Goal: Task Accomplishment & Management: Complete application form

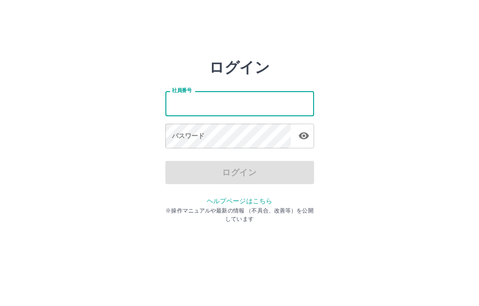
click at [226, 105] on input "社員番号" at bounding box center [239, 103] width 149 height 25
type input "*******"
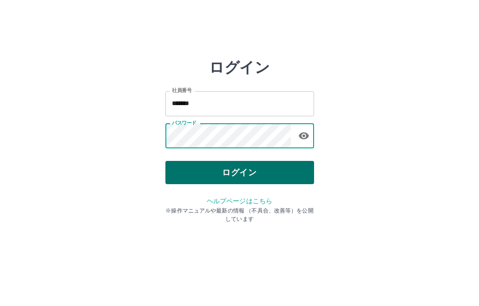
click at [224, 168] on button "ログイン" at bounding box center [239, 172] width 149 height 23
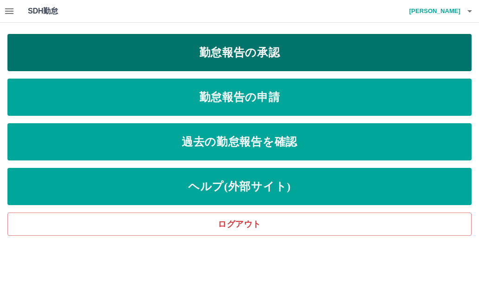
drag, startPoint x: 198, startPoint y: 92, endPoint x: 214, endPoint y: 43, distance: 50.9
click at [214, 43] on div "勤怠報告の承認 勤怠報告の申請 過去の勤怠報告を確認 ヘルプ(外部サイト) ログアウト" at bounding box center [239, 135] width 464 height 202
click at [214, 44] on link "勤怠報告の承認" at bounding box center [239, 52] width 464 height 37
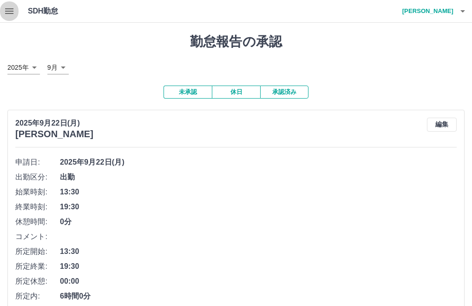
click at [7, 13] on icon "button" at bounding box center [9, 11] width 8 height 6
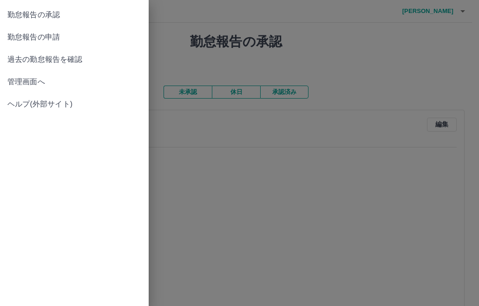
drag, startPoint x: 63, startPoint y: 16, endPoint x: 68, endPoint y: 41, distance: 25.5
click at [68, 41] on ul "勤怠報告の承認 勤怠報告の申請 過去の勤怠報告を確認 管理画面へ ヘルプ(外部サイト)" at bounding box center [74, 59] width 149 height 119
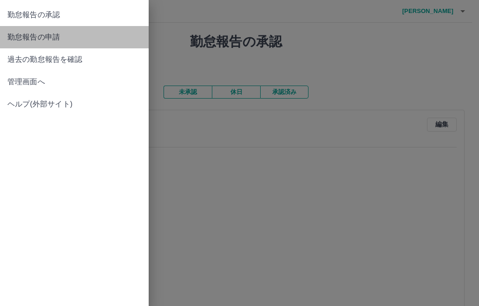
click at [68, 41] on span "勤怠報告の申請" at bounding box center [74, 37] width 134 height 11
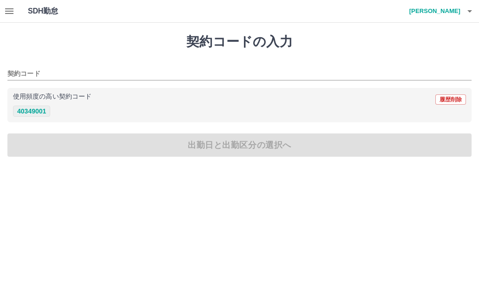
click at [44, 111] on button "40349001" at bounding box center [31, 111] width 37 height 11
type input "********"
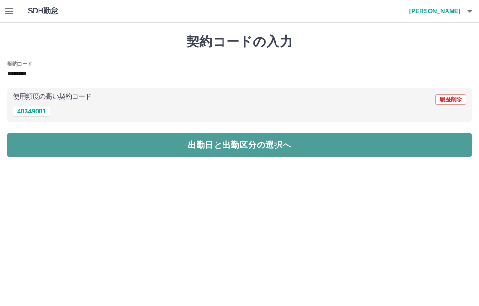
click at [121, 142] on button "出勤日と出勤区分の選択へ" at bounding box center [239, 144] width 464 height 23
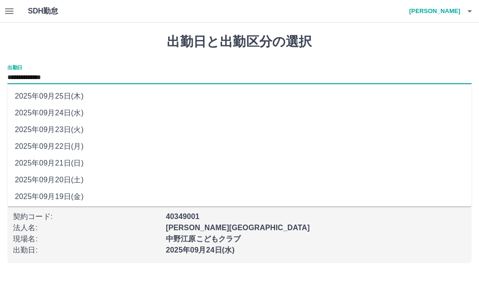
click at [64, 76] on input "**********" at bounding box center [239, 78] width 464 height 12
click at [78, 140] on li "2025年09月22日(月)" at bounding box center [239, 146] width 464 height 17
type input "**********"
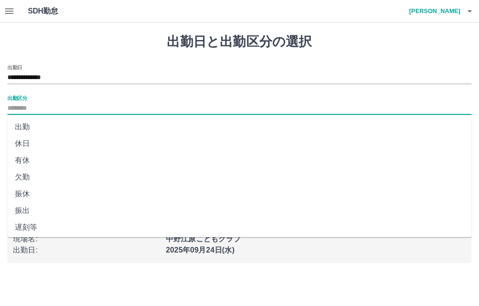
click at [38, 109] on input "出勤区分" at bounding box center [239, 109] width 464 height 12
click at [38, 125] on li "出勤" at bounding box center [239, 127] width 464 height 17
type input "**"
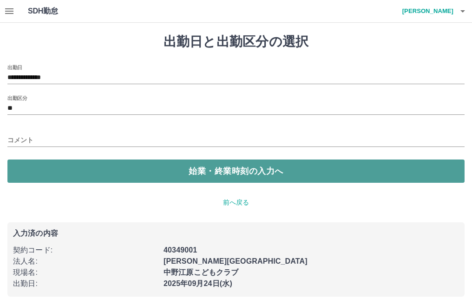
click at [66, 174] on button "始業・終業時刻の入力へ" at bounding box center [235, 170] width 457 height 23
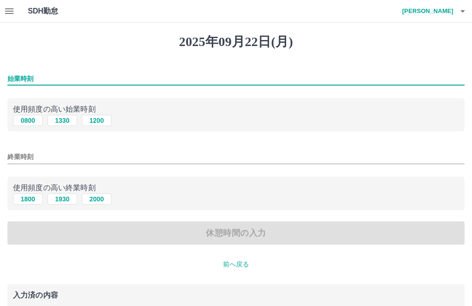
click at [74, 74] on input "始業時刻" at bounding box center [235, 78] width 457 height 13
type input "****"
click at [90, 197] on button "2000" at bounding box center [97, 198] width 30 height 11
type input "****"
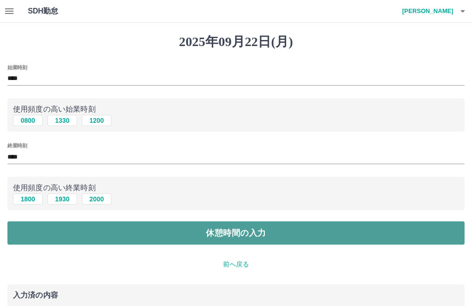
click at [114, 238] on button "休憩時間の入力" at bounding box center [235, 232] width 457 height 23
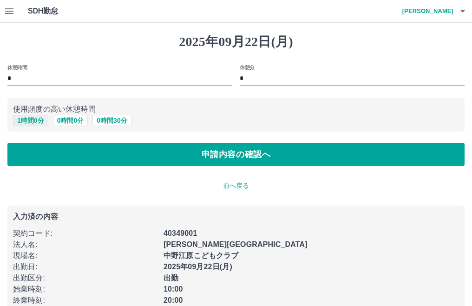
click at [36, 121] on button "1 時間 0 分" at bounding box center [30, 120] width 35 height 11
type input "*"
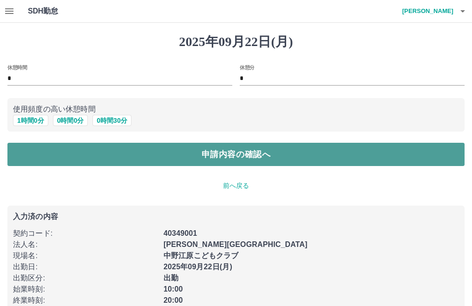
click at [79, 156] on button "申請内容の確認へ" at bounding box center [235, 154] width 457 height 23
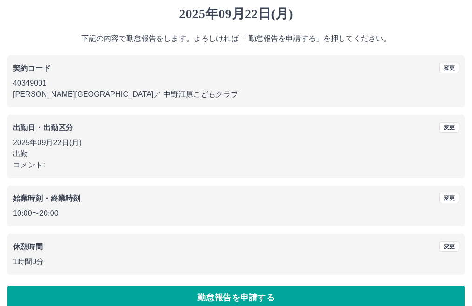
scroll to position [42, 0]
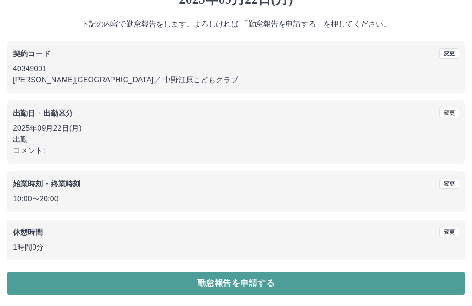
click at [153, 282] on button "勤怠報告を申請する" at bounding box center [235, 282] width 457 height 23
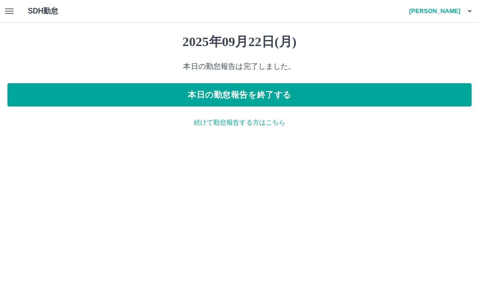
click at [219, 123] on p "続けて勤怠報告する方はこちら" at bounding box center [239, 123] width 464 height 10
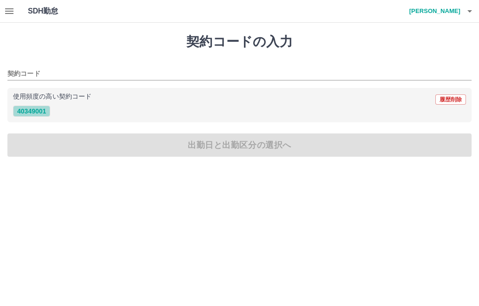
click at [32, 110] on button "40349001" at bounding box center [31, 111] width 37 height 11
type input "********"
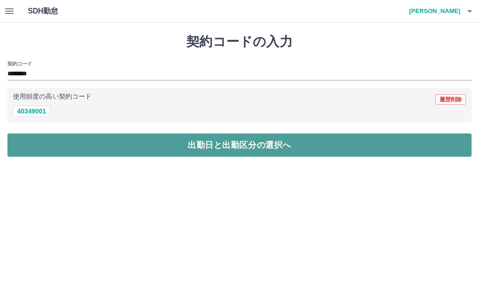
click at [124, 137] on button "出勤日と出勤区分の選択へ" at bounding box center [239, 144] width 464 height 23
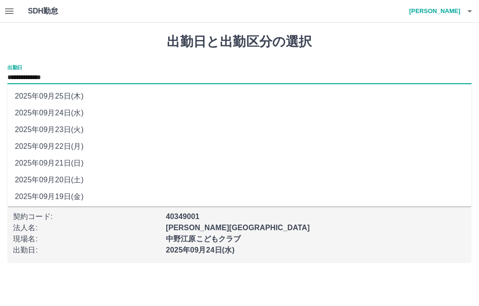
click at [40, 77] on input "**********" at bounding box center [239, 78] width 464 height 12
click at [49, 77] on input "**********" at bounding box center [239, 78] width 464 height 12
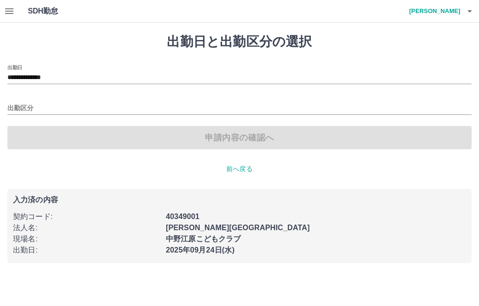
click at [118, 259] on div "入力済の内容 契約コード : 40349001 法人名 : 中野区 現場名 : 中野江原こどもクラブ 出勤日 : 2025年09月24日(水)" at bounding box center [239, 226] width 464 height 74
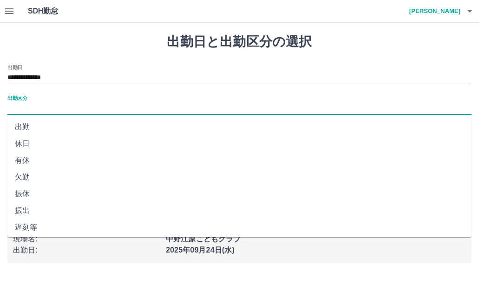
click at [25, 108] on input "出勤区分" at bounding box center [239, 109] width 464 height 12
click at [18, 126] on li "出勤" at bounding box center [239, 127] width 464 height 17
type input "**"
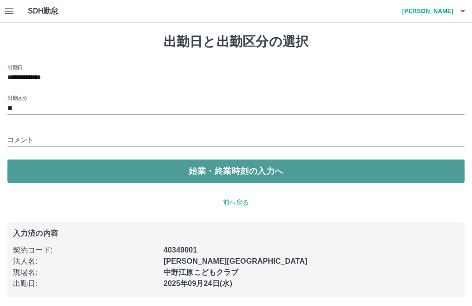
click at [52, 165] on button "始業・終業時刻の入力へ" at bounding box center [235, 170] width 457 height 23
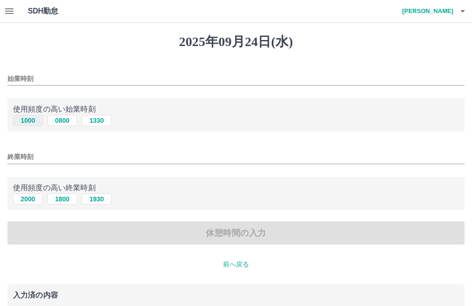
click at [21, 123] on button "1000" at bounding box center [28, 120] width 30 height 11
type input "****"
click at [21, 201] on button "2000" at bounding box center [28, 198] width 30 height 11
type input "****"
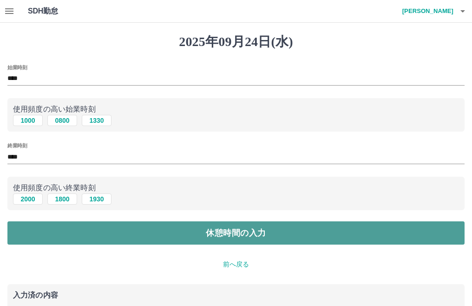
click at [179, 234] on button "休憩時間の入力" at bounding box center [235, 232] width 457 height 23
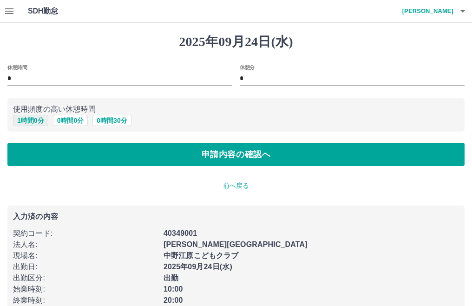
click at [21, 120] on button "1 時間 0 分" at bounding box center [30, 120] width 35 height 11
type input "*"
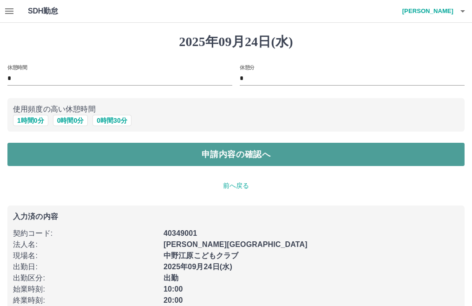
click at [73, 156] on button "申請内容の確認へ" at bounding box center [235, 154] width 457 height 23
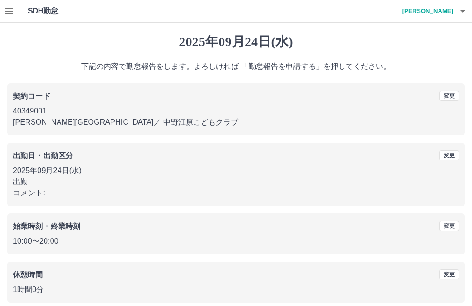
scroll to position [42, 0]
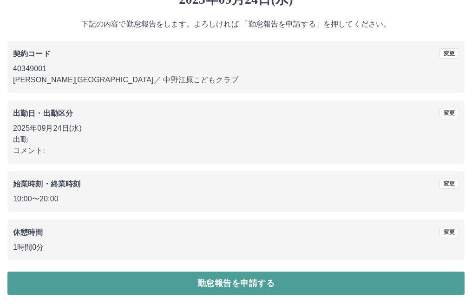
click at [172, 274] on button "勤怠報告を申請する" at bounding box center [235, 282] width 457 height 23
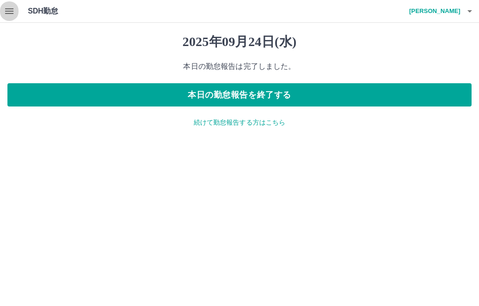
click at [7, 13] on icon "button" at bounding box center [9, 11] width 11 height 11
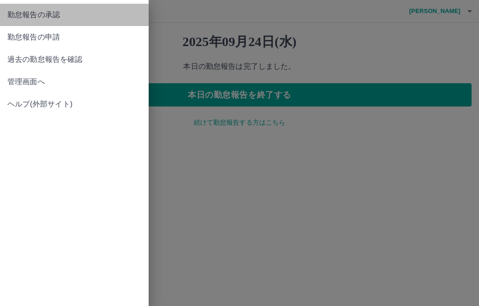
click at [49, 16] on span "勤怠報告の承認" at bounding box center [74, 14] width 134 height 11
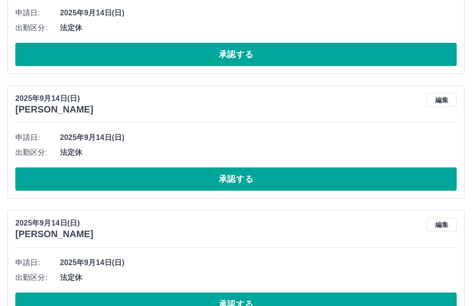
scroll to position [1828, 0]
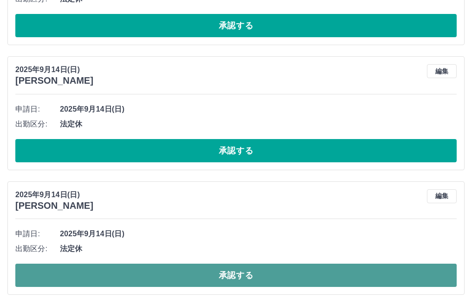
click at [236, 272] on button "承認する" at bounding box center [236, 275] width 442 height 23
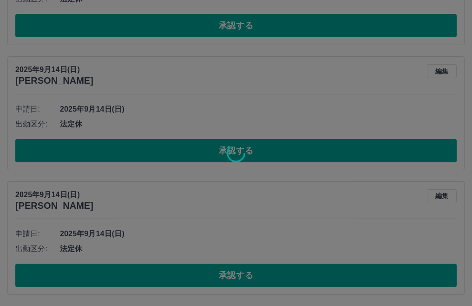
scroll to position [1703, 0]
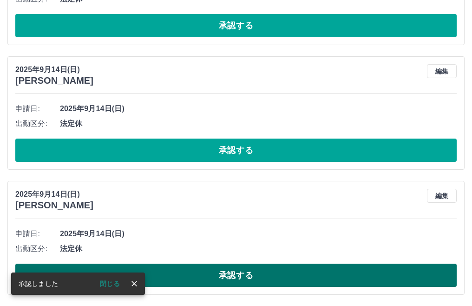
click at [221, 273] on button "承認する" at bounding box center [236, 275] width 442 height 23
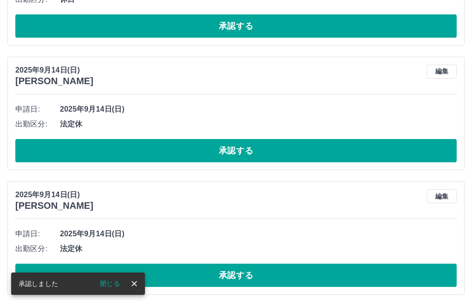
scroll to position [1578, 0]
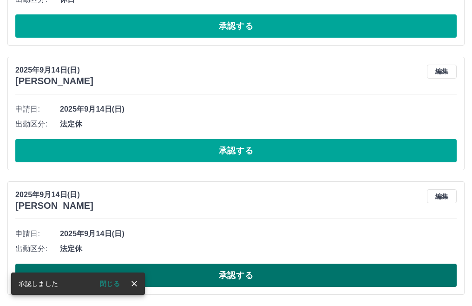
click at [225, 271] on button "承認する" at bounding box center [236, 275] width 442 height 23
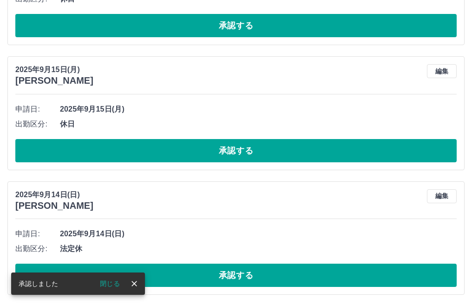
scroll to position [1454, 0]
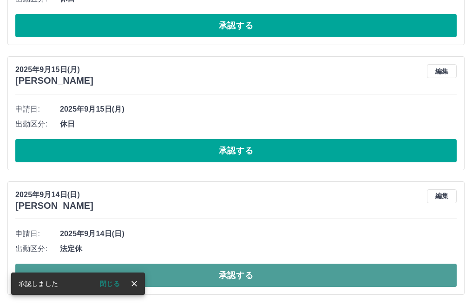
click at [222, 278] on button "承認する" at bounding box center [236, 275] width 442 height 23
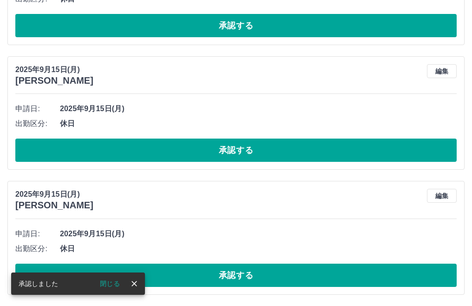
scroll to position [1329, 0]
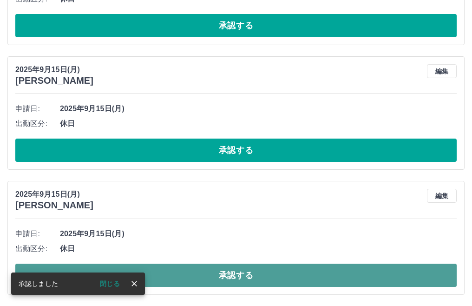
click at [259, 279] on button "承認する" at bounding box center [236, 275] width 442 height 23
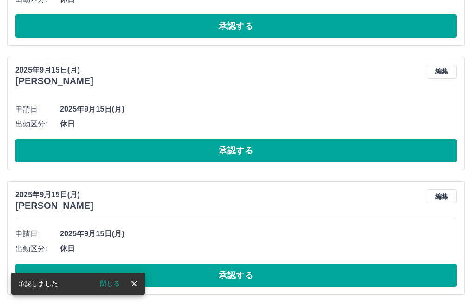
scroll to position [1204, 0]
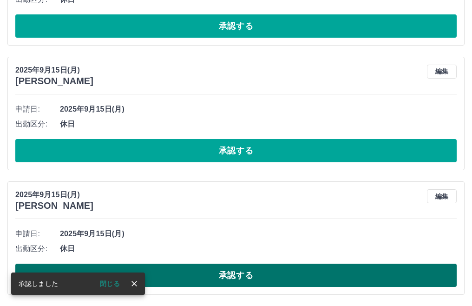
click at [198, 271] on button "承認する" at bounding box center [236, 275] width 442 height 23
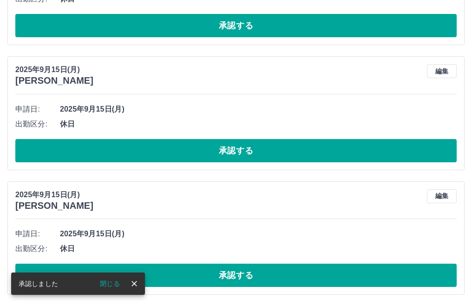
scroll to position [1079, 0]
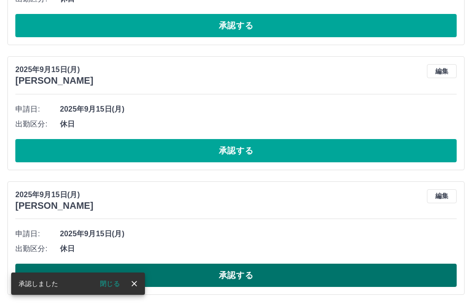
click at [233, 271] on button "承認する" at bounding box center [236, 275] width 442 height 23
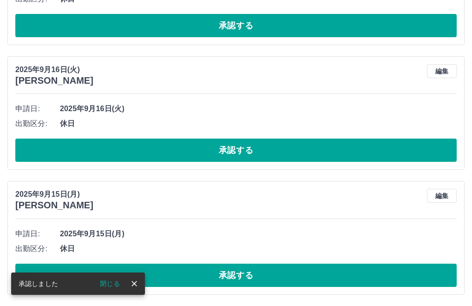
scroll to position [955, 0]
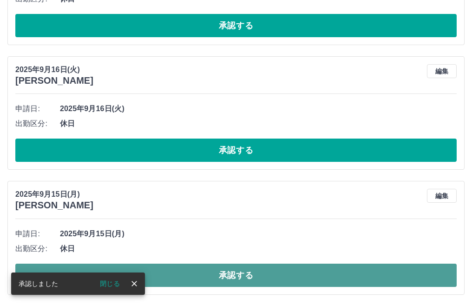
click at [231, 281] on button "承認する" at bounding box center [236, 275] width 442 height 23
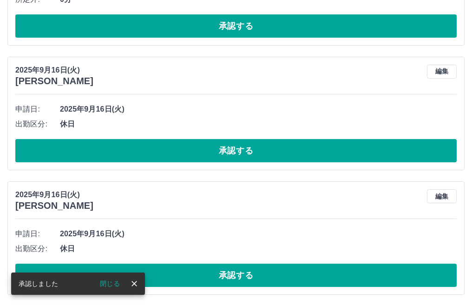
scroll to position [830, 0]
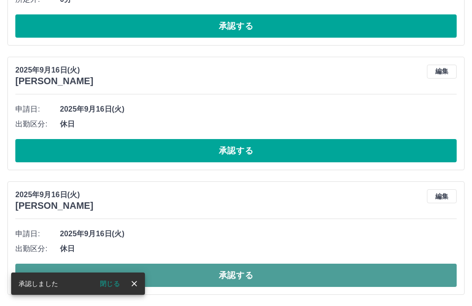
click at [211, 271] on button "承認する" at bounding box center [236, 275] width 442 height 23
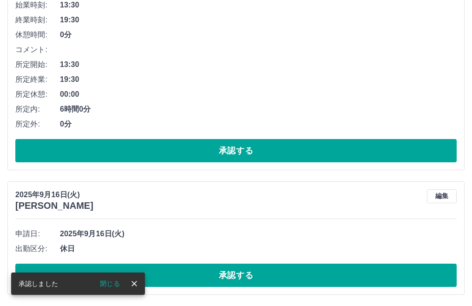
scroll to position [705, 0]
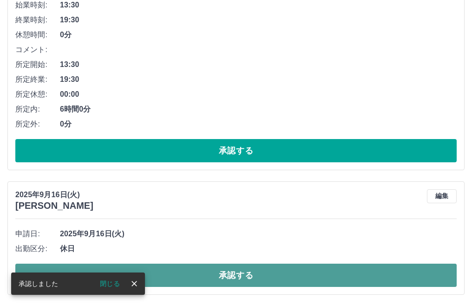
click at [221, 279] on button "承認する" at bounding box center [236, 275] width 442 height 23
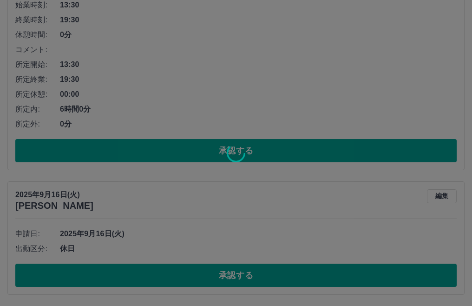
scroll to position [581, 0]
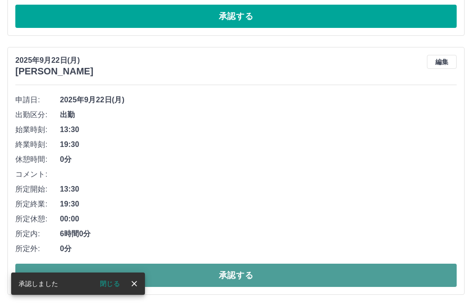
click at [194, 266] on button "承認する" at bounding box center [236, 275] width 442 height 23
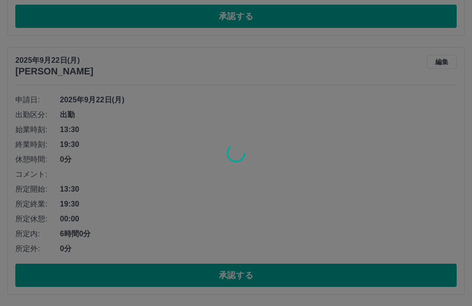
scroll to position [322, 0]
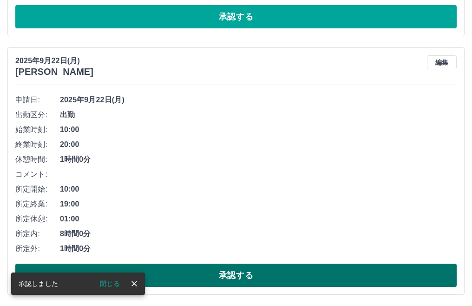
click at [192, 271] on button "承認する" at bounding box center [236, 275] width 442 height 23
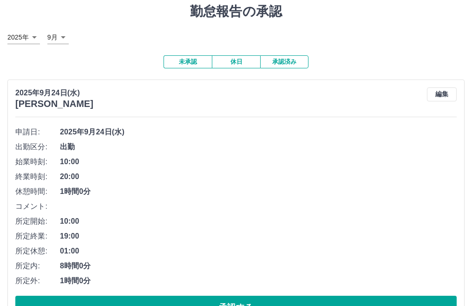
scroll to position [63, 0]
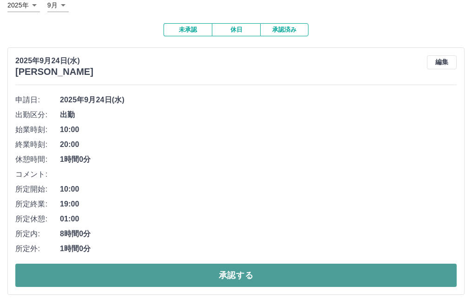
click at [116, 277] on button "承認する" at bounding box center [236, 275] width 442 height 23
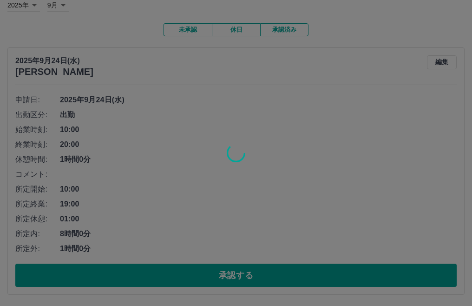
scroll to position [0, 0]
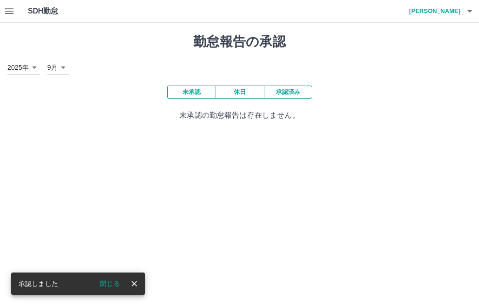
click at [282, 94] on button "承認済み" at bounding box center [288, 92] width 48 height 13
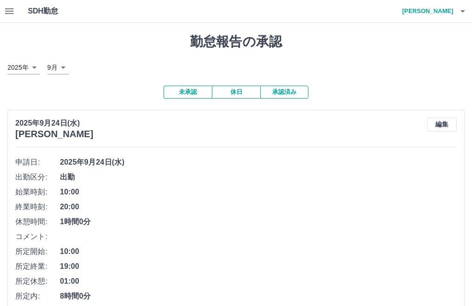
click at [194, 95] on button "未承認" at bounding box center [188, 92] width 48 height 13
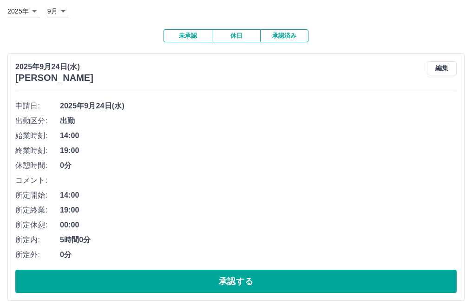
scroll to position [46, 0]
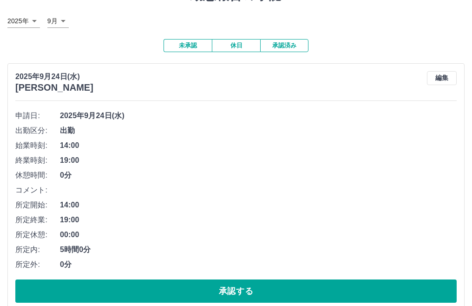
click at [283, 49] on button "承認済み" at bounding box center [284, 45] width 48 height 13
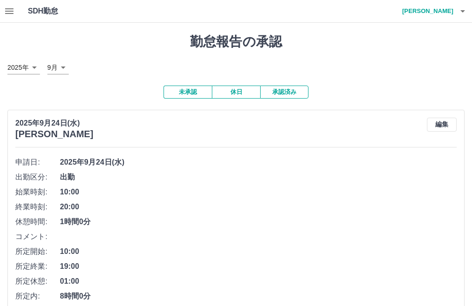
click at [173, 89] on button "未承認" at bounding box center [188, 92] width 48 height 13
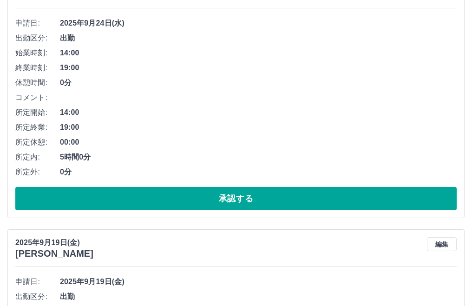
scroll to position [139, 0]
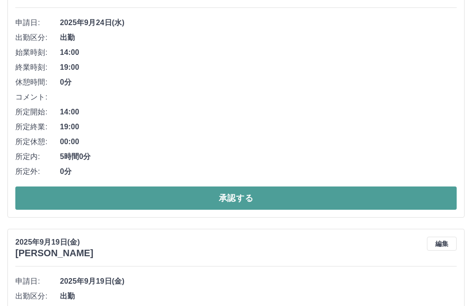
click at [186, 194] on button "承認する" at bounding box center [236, 197] width 442 height 23
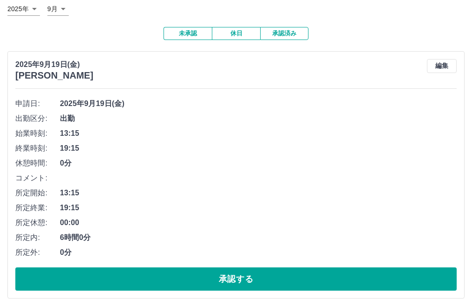
scroll to position [63, 0]
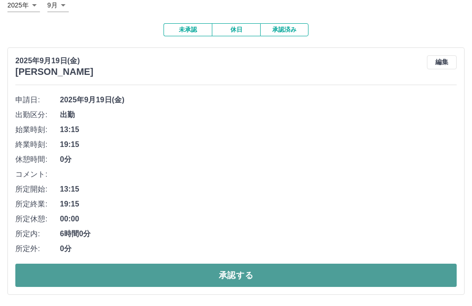
click at [191, 267] on button "承認する" at bounding box center [236, 275] width 442 height 23
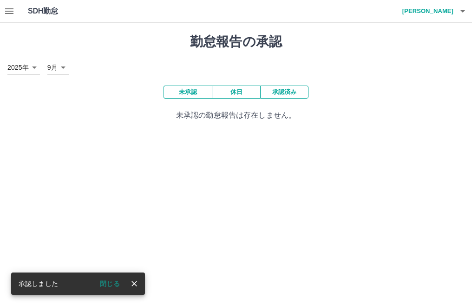
scroll to position [0, 0]
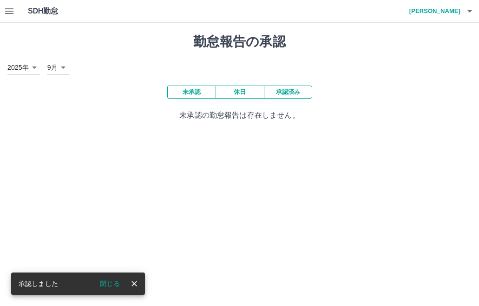
click at [280, 91] on button "承認済み" at bounding box center [288, 92] width 48 height 13
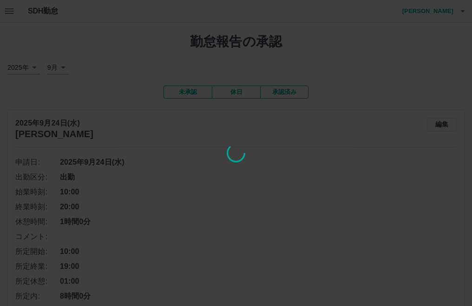
click at [280, 91] on div at bounding box center [236, 153] width 472 height 306
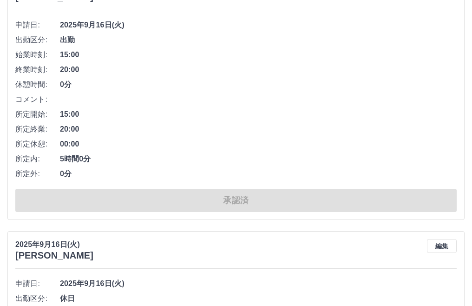
scroll to position [3187, 0]
